Goal: Information Seeking & Learning: Learn about a topic

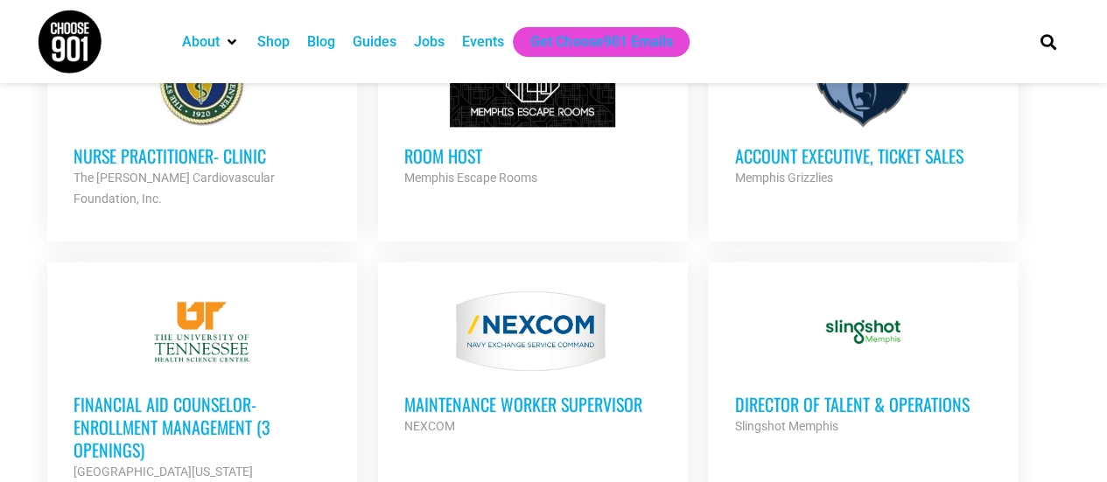
scroll to position [1137, 0]
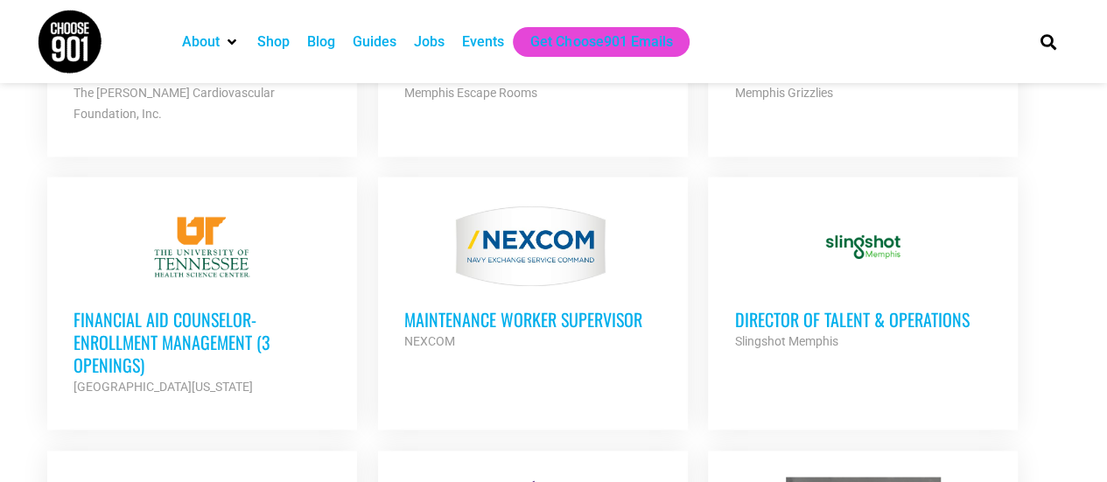
click at [790, 308] on h3 "Director of Talent & Operations" at bounding box center [862, 319] width 257 height 23
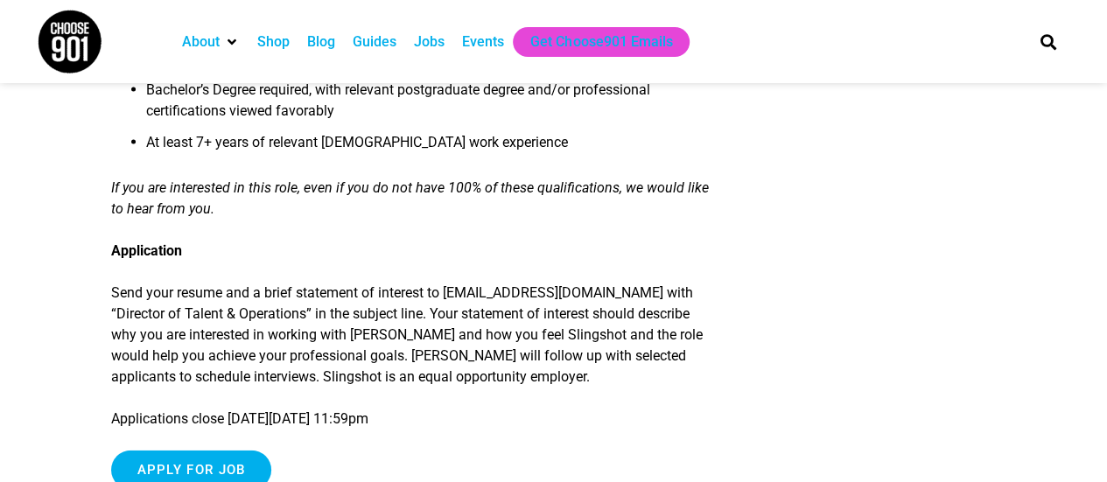
scroll to position [2012, 0]
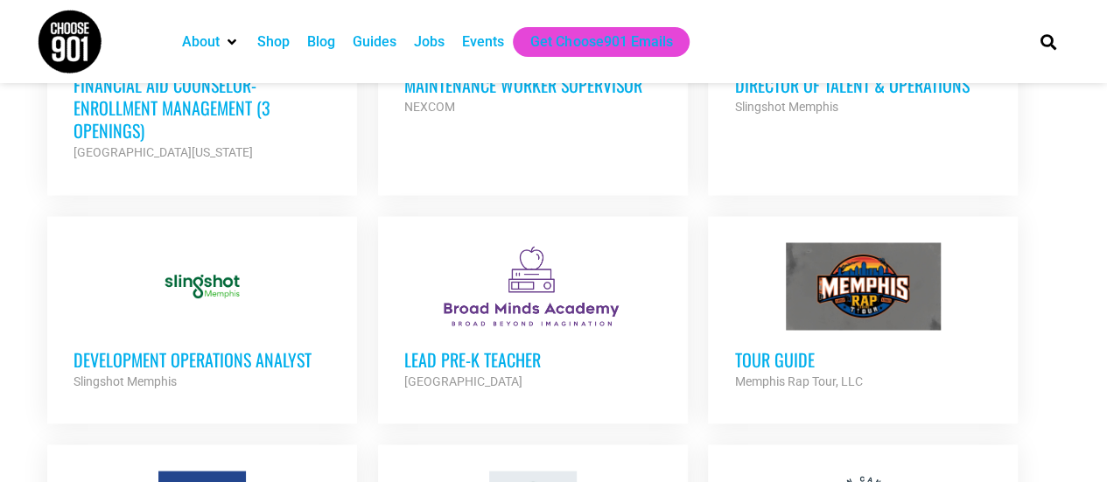
scroll to position [1400, 0]
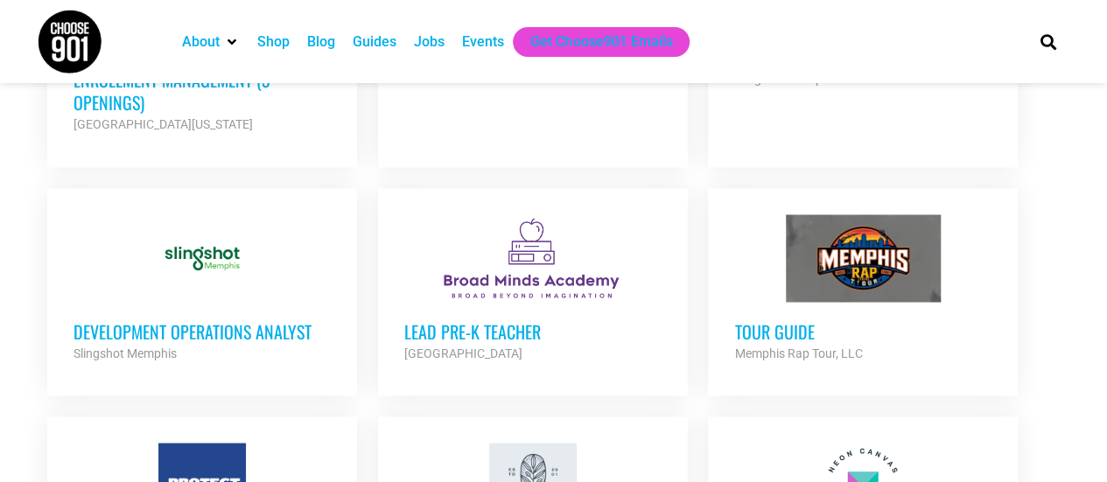
click at [280, 319] on h3 "Development Operations Analyst" at bounding box center [201, 330] width 257 height 23
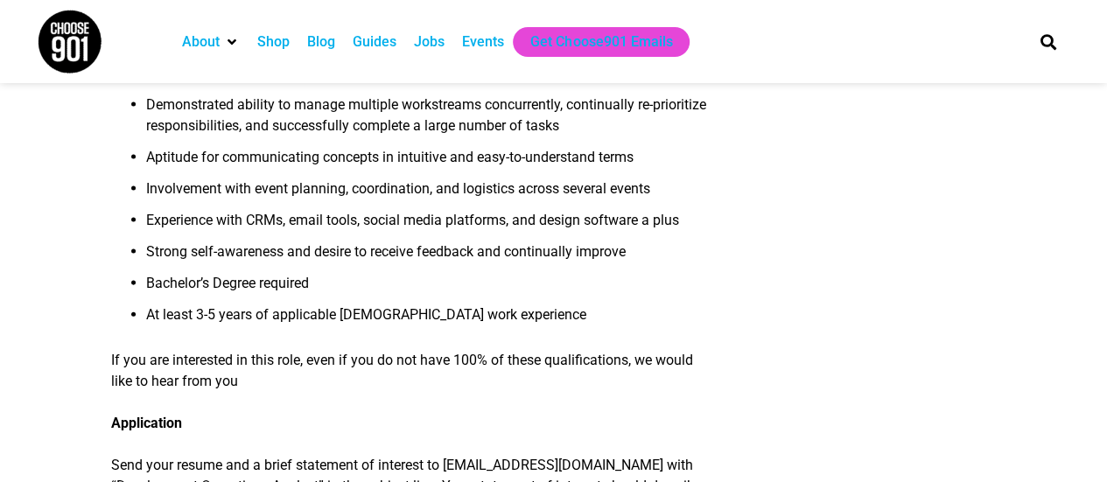
scroll to position [1750, 0]
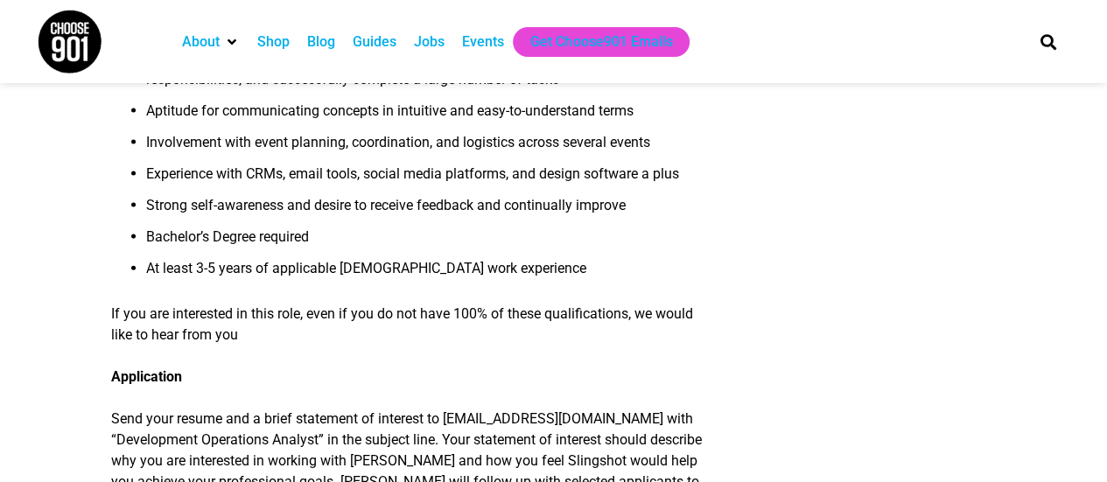
scroll to position [2100, 0]
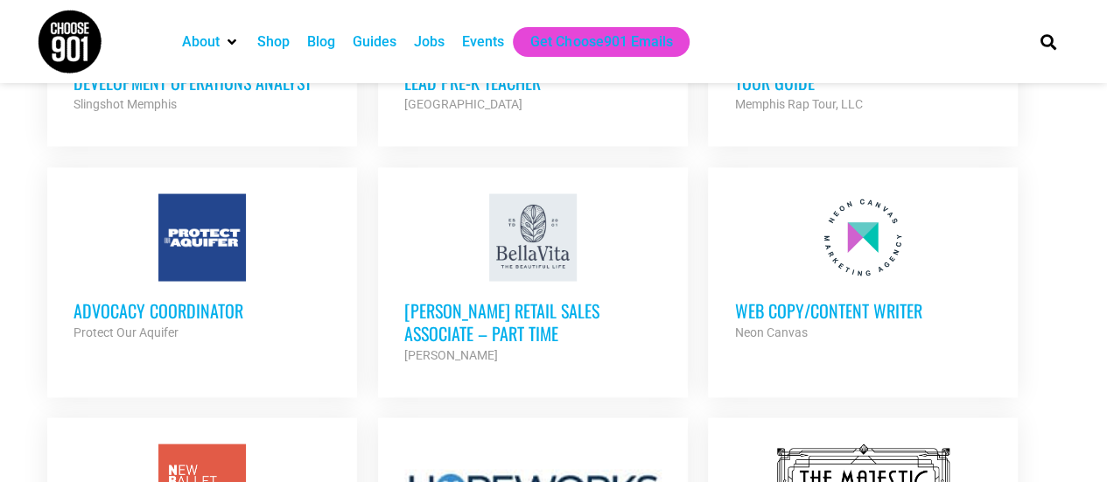
scroll to position [1662, 0]
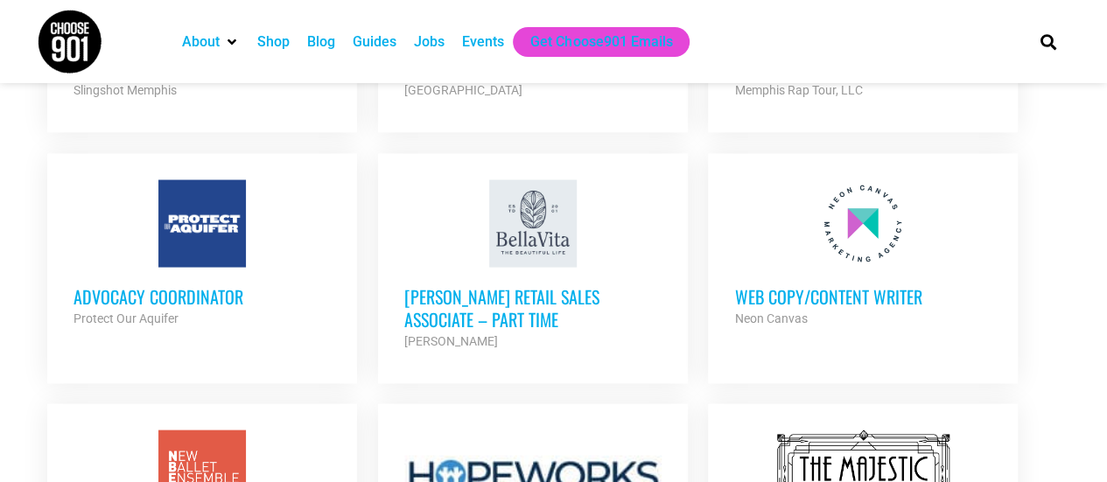
click at [204, 285] on h3 "Advocacy Coordinator" at bounding box center [201, 296] width 257 height 23
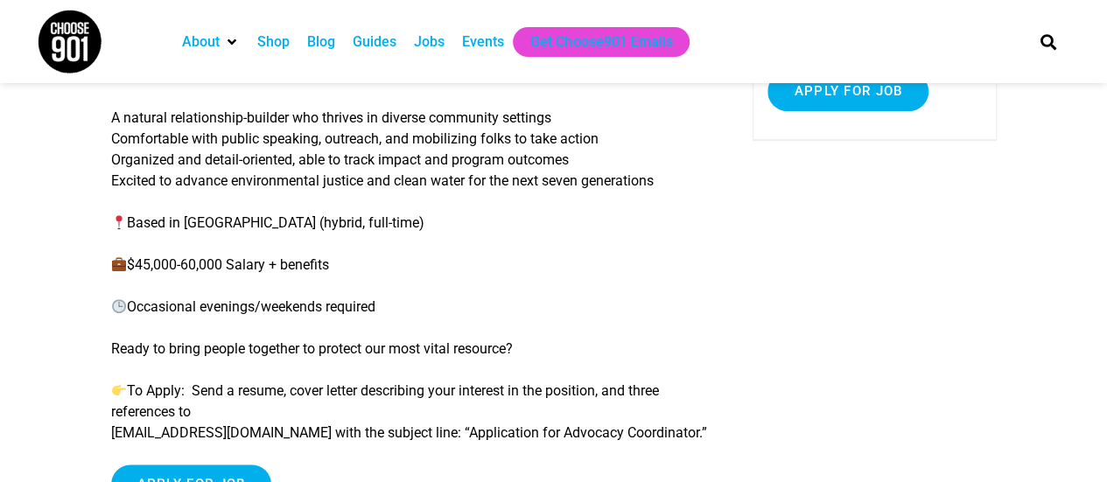
scroll to position [525, 0]
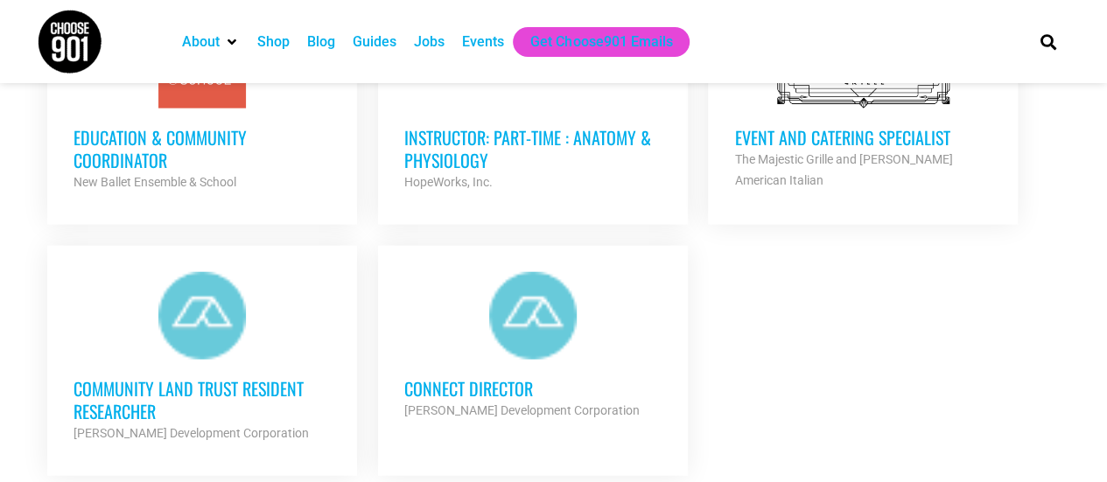
scroll to position [2100, 0]
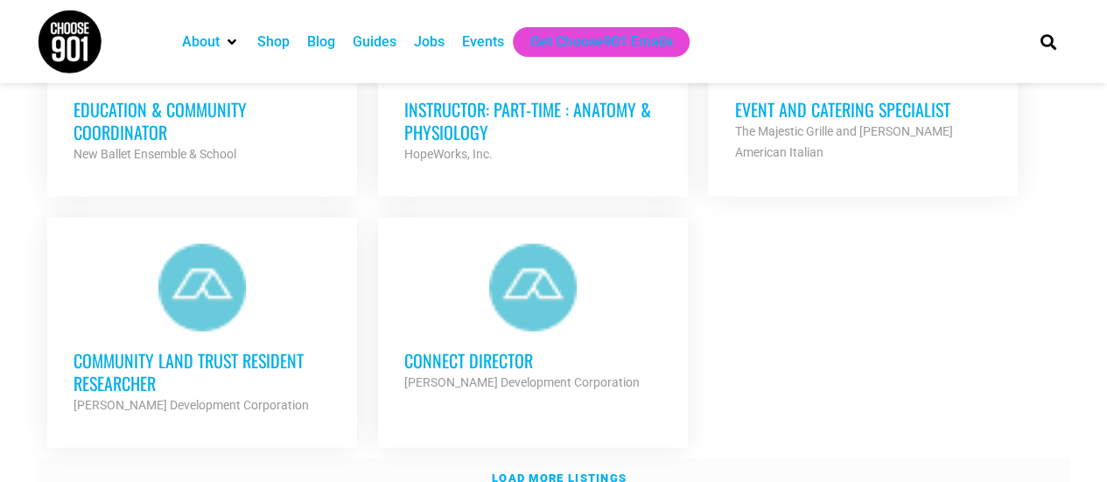
click at [533, 458] on link "Load more listings" at bounding box center [554, 478] width 1032 height 40
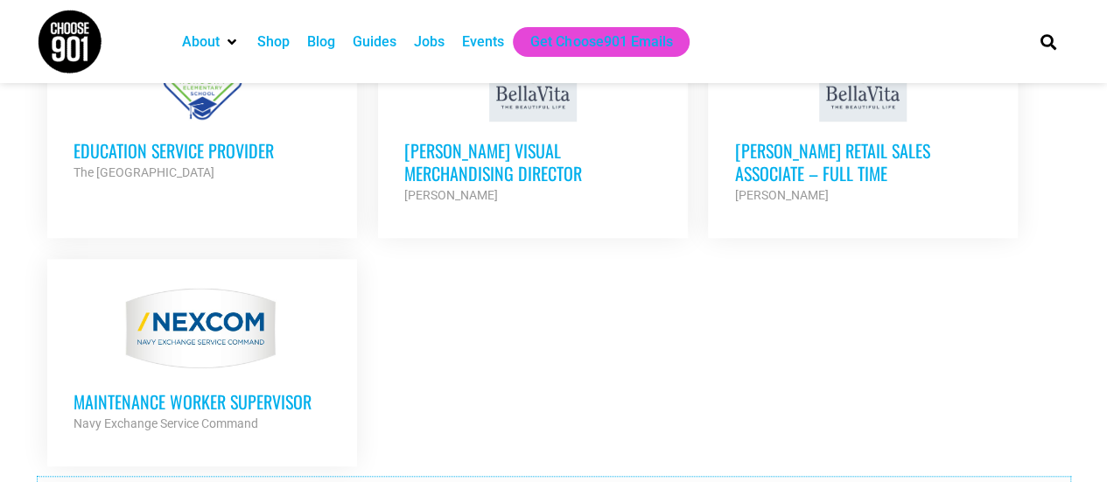
scroll to position [3850, 0]
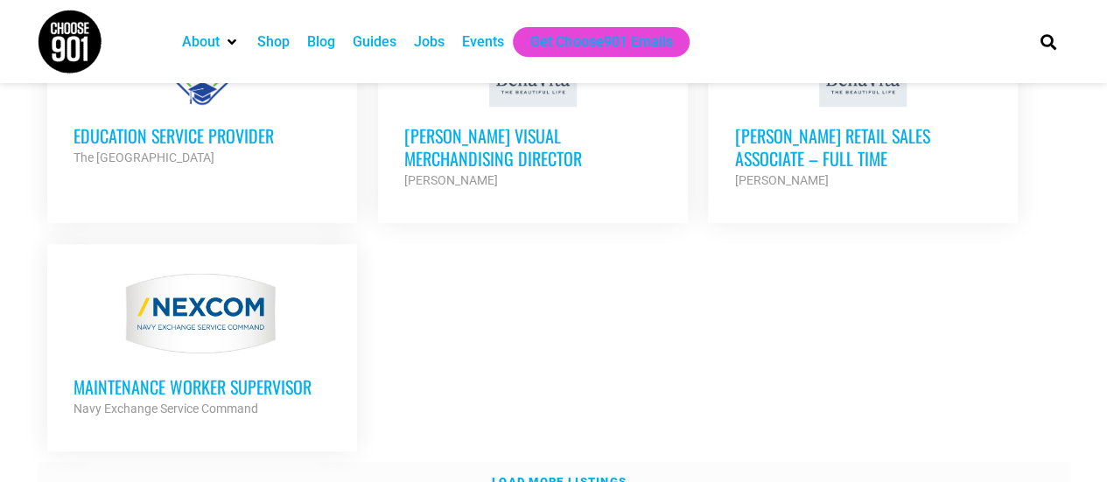
click at [539, 462] on link "Load more listings" at bounding box center [554, 482] width 1032 height 40
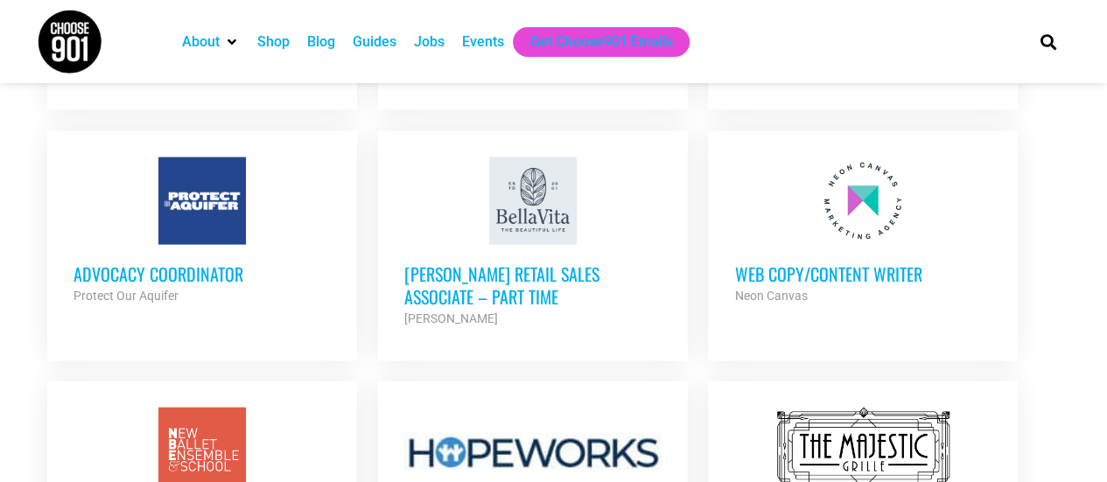
scroll to position [1662, 0]
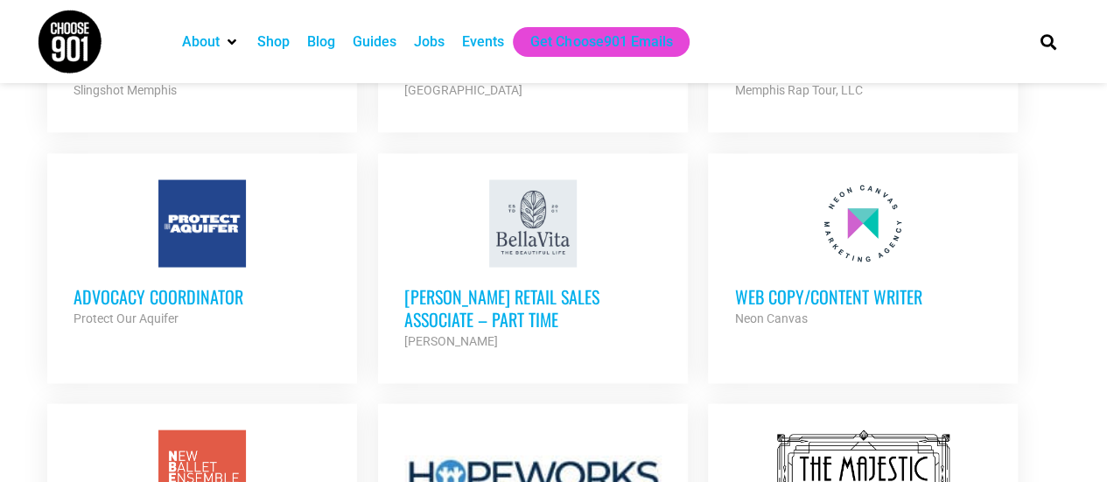
click at [229, 285] on h3 "Advocacy Coordinator" at bounding box center [201, 296] width 257 height 23
